Goal: Transaction & Acquisition: Purchase product/service

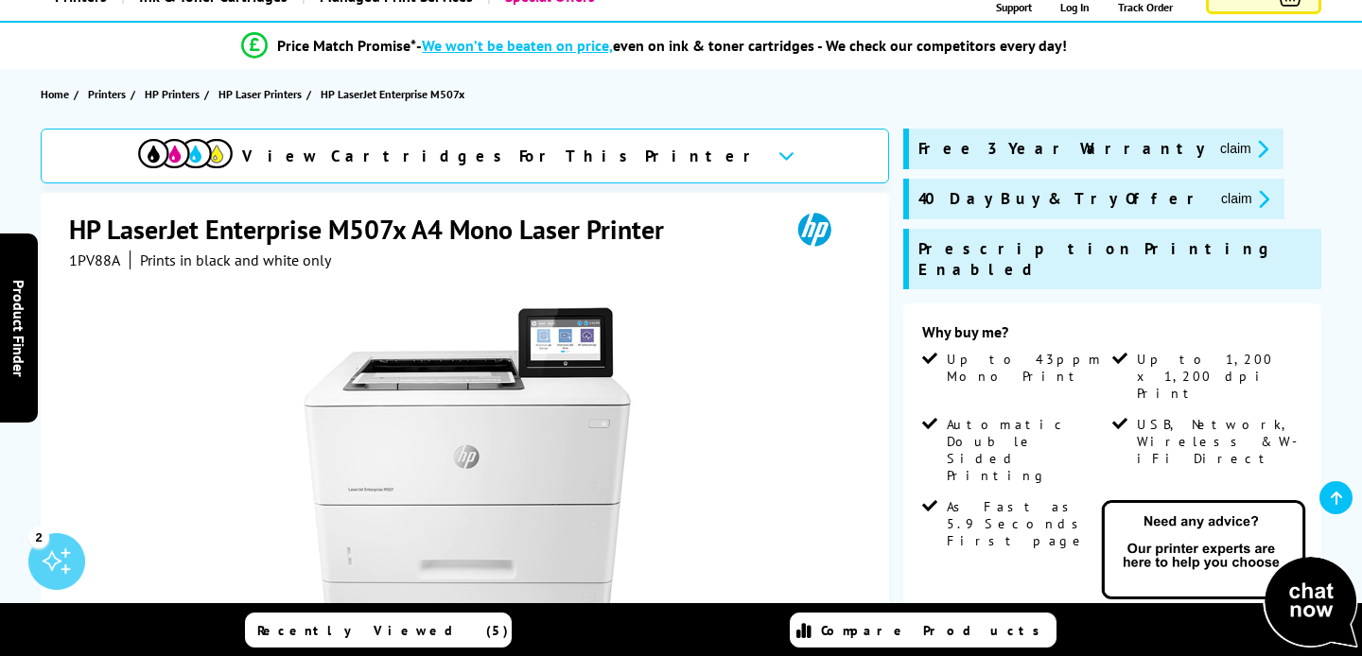
scroll to position [142, 0]
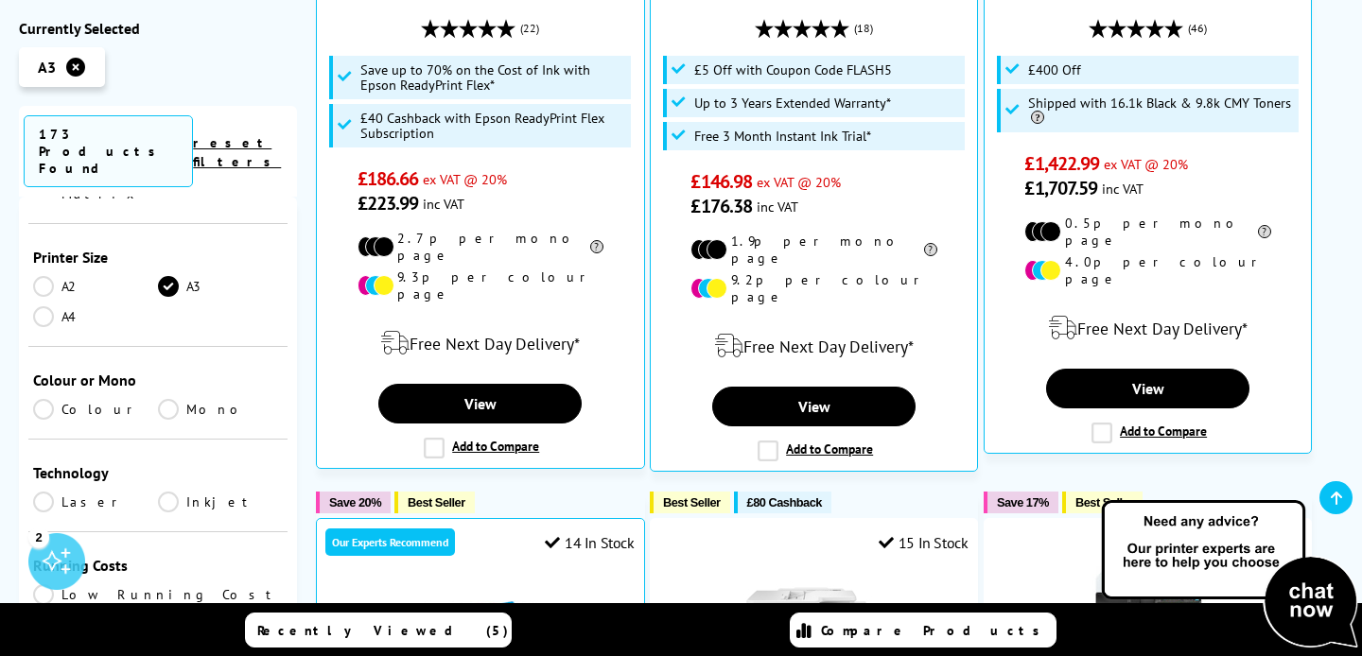
scroll to position [393, 0]
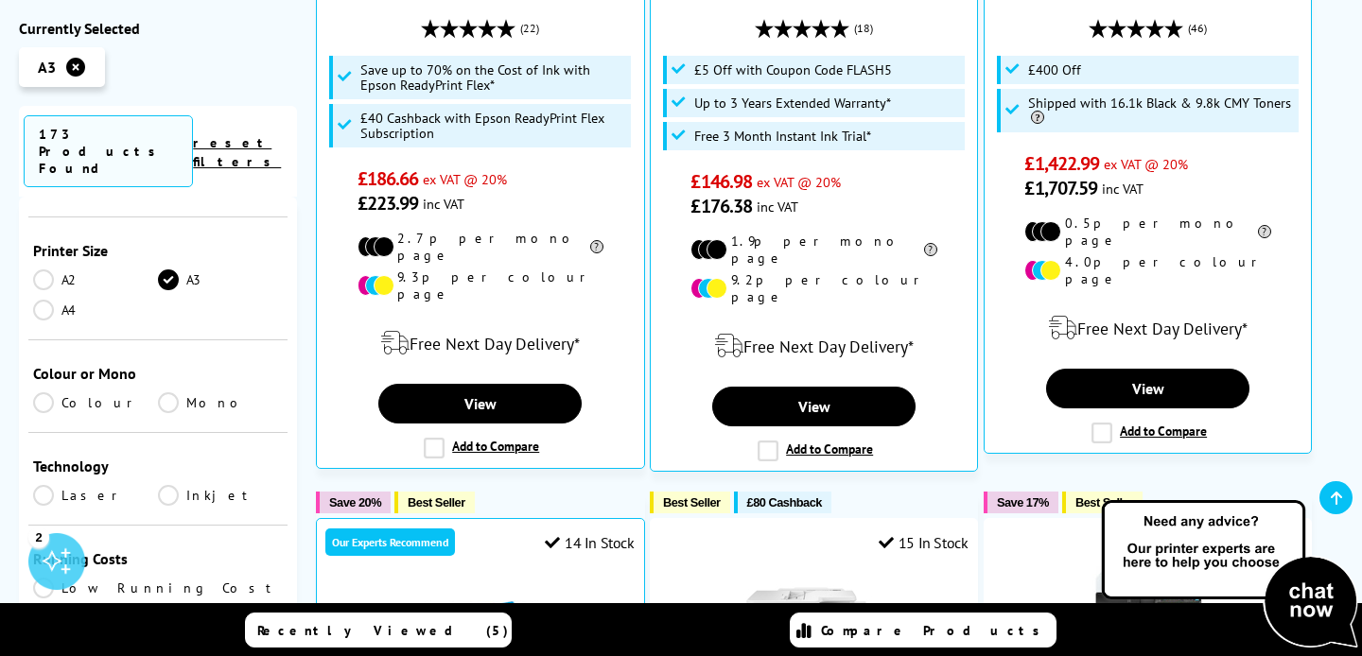
click at [56, 392] on link "Colour" at bounding box center [95, 402] width 125 height 21
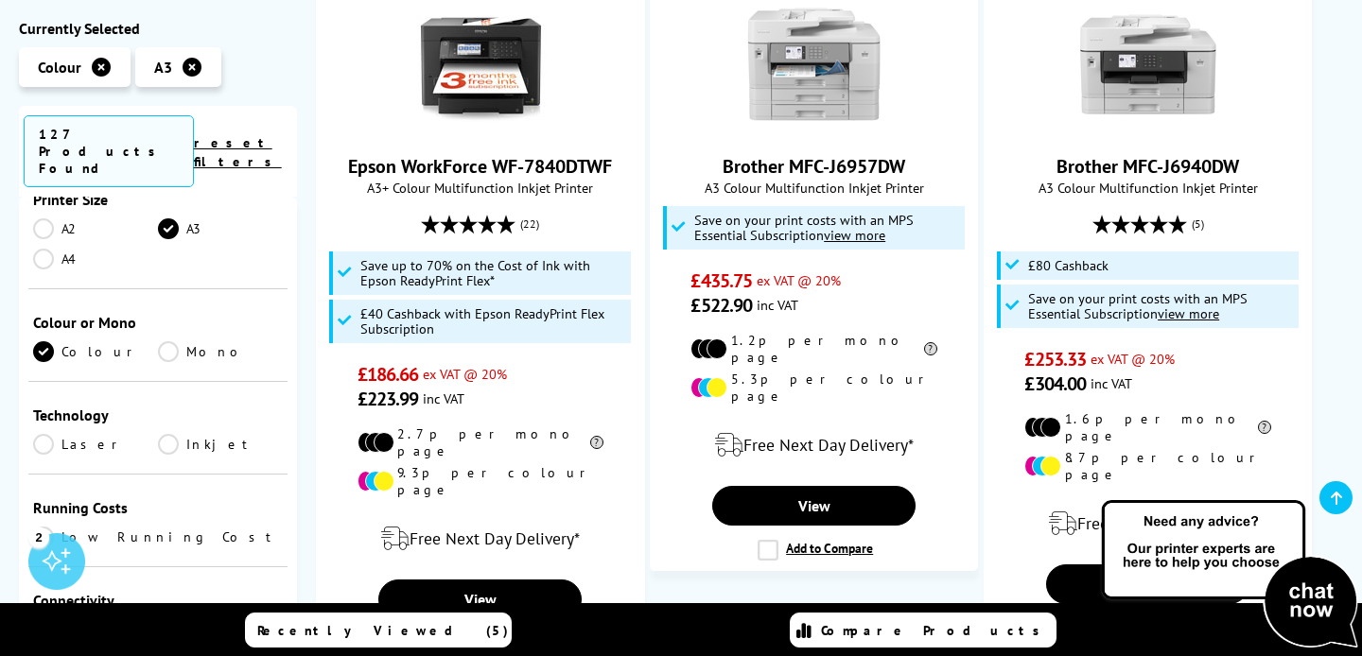
scroll to position [464, 0]
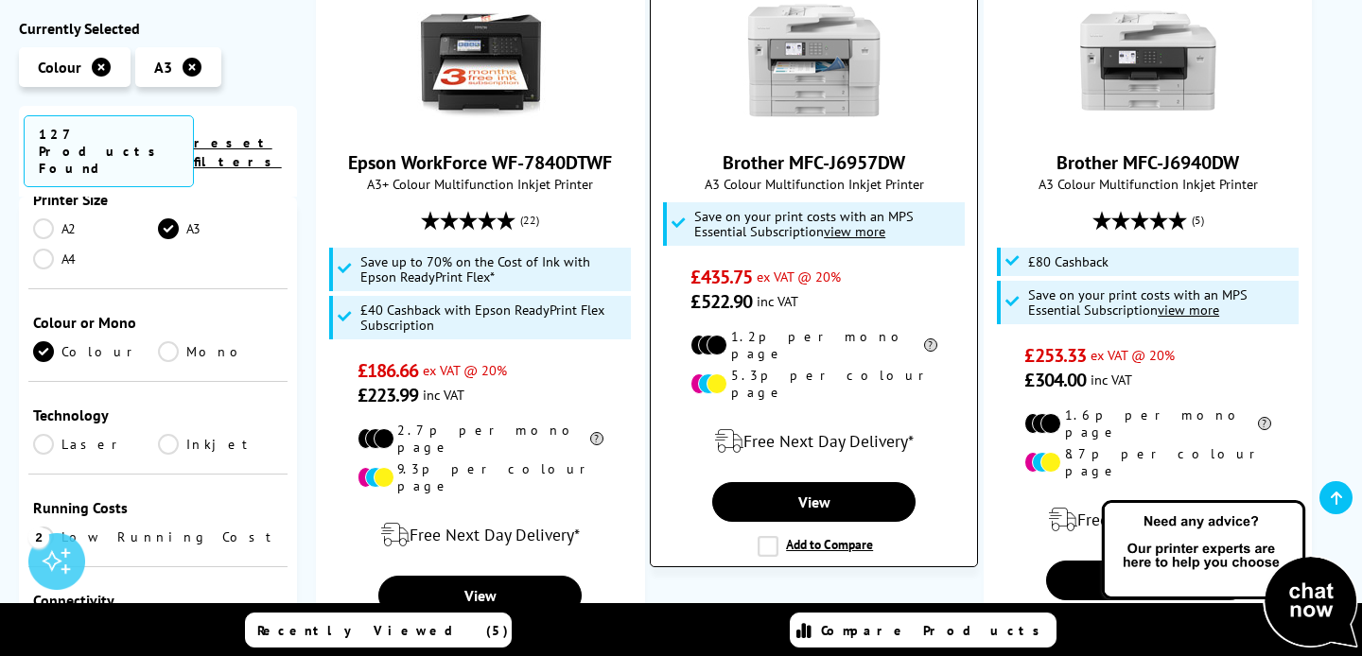
click at [794, 160] on link "Brother MFC-J6957DW" at bounding box center [814, 162] width 183 height 25
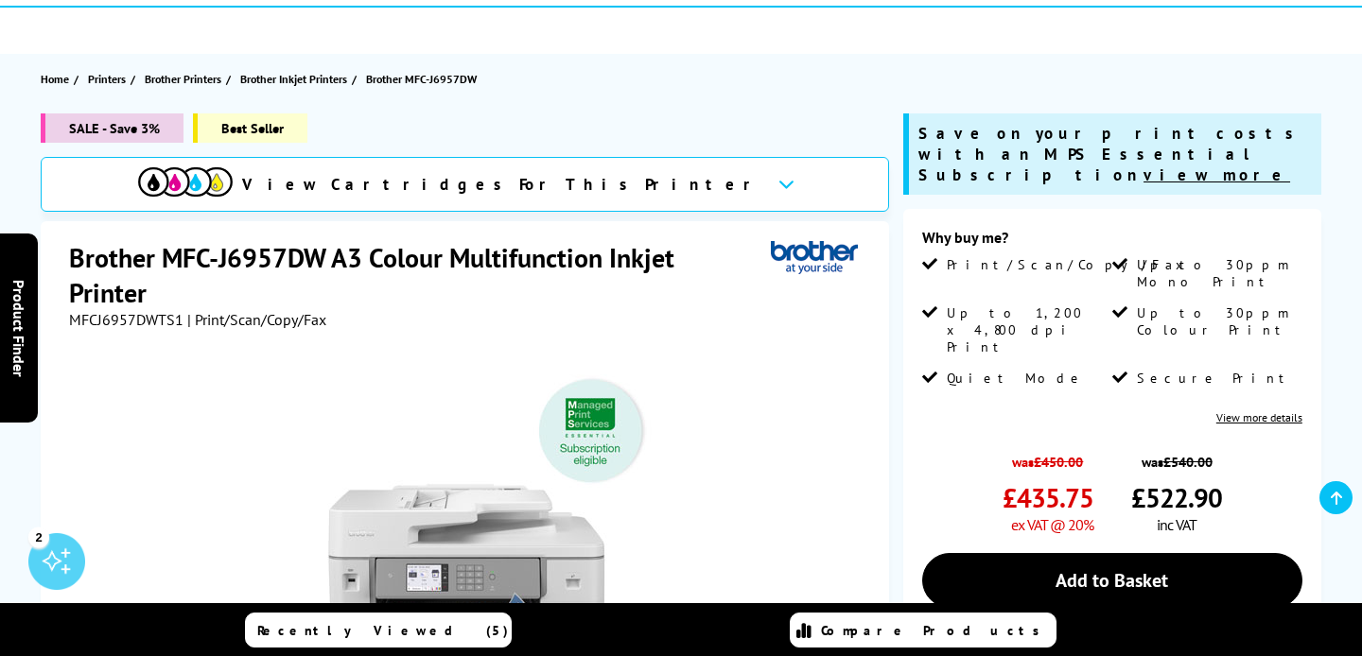
scroll to position [92, 0]
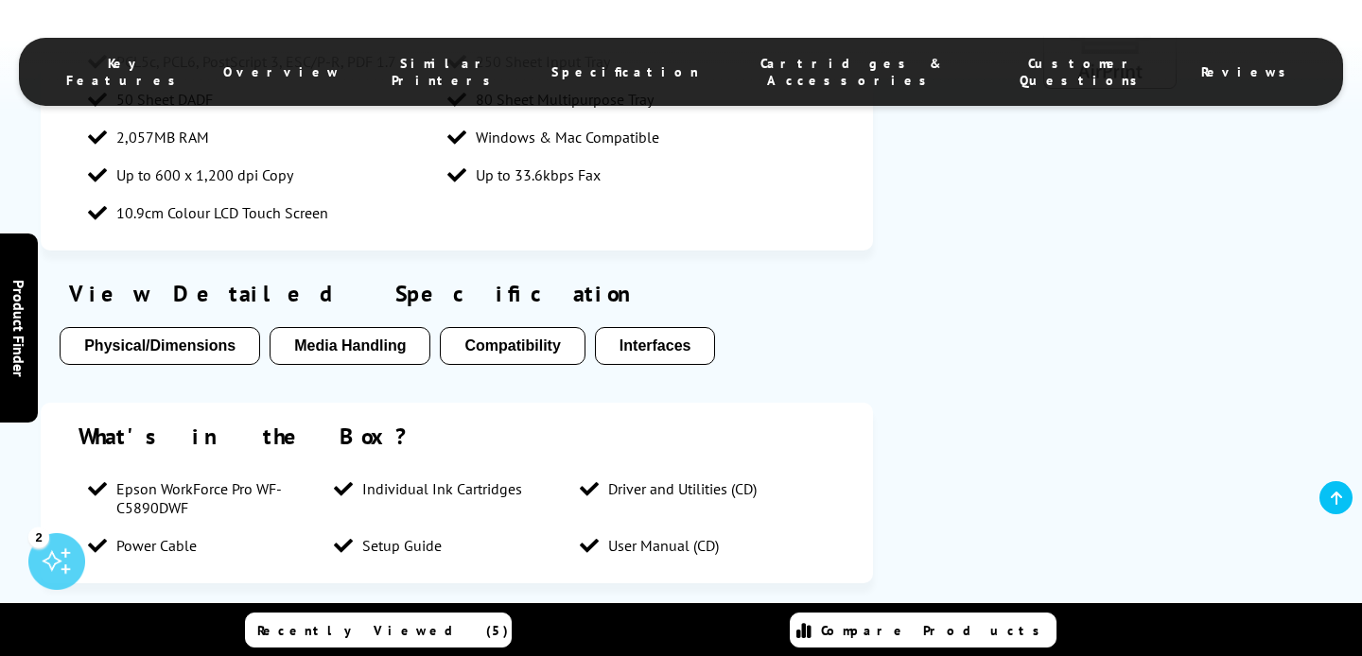
scroll to position [2774, 0]
click at [195, 326] on button "Physical/Dimensions" at bounding box center [160, 345] width 201 height 38
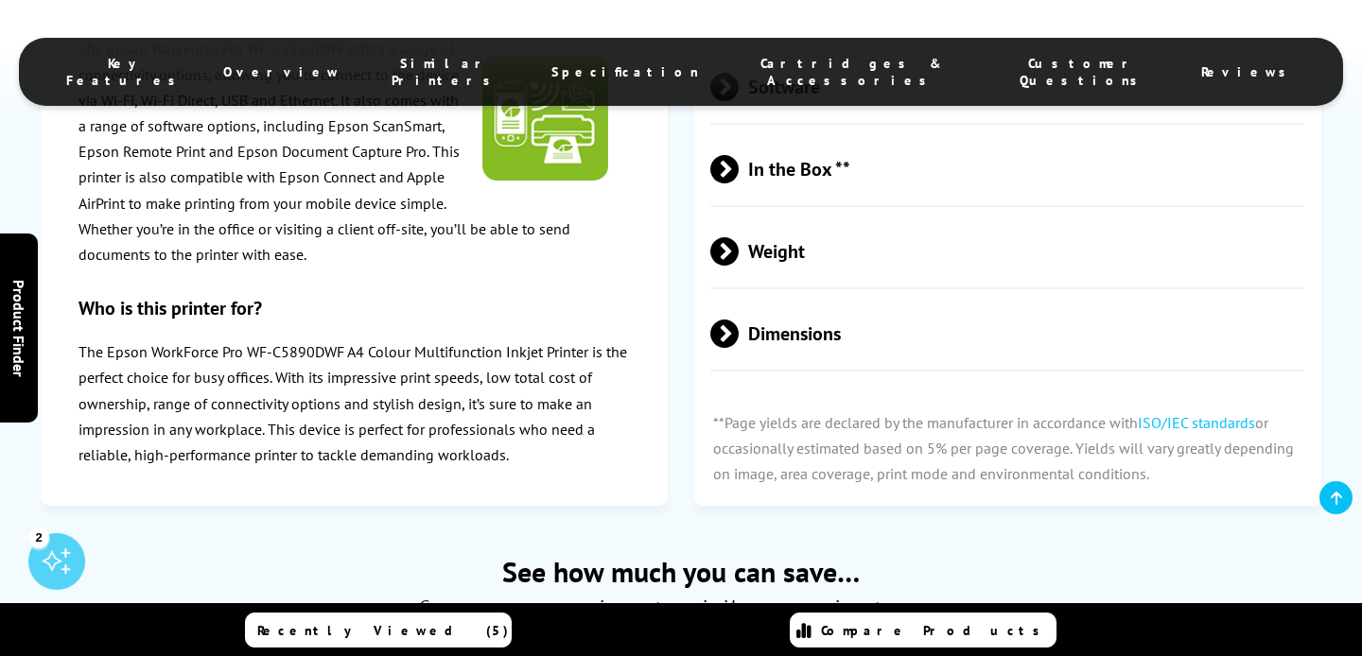
scroll to position [5459, 0]
